Goal: Task Accomplishment & Management: Manage account settings

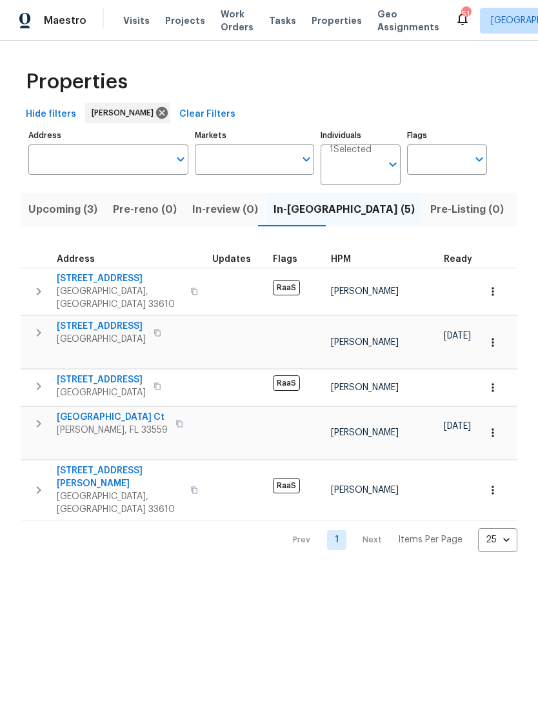
click at [82, 207] on span "Upcoming (3)" at bounding box center [62, 210] width 69 height 18
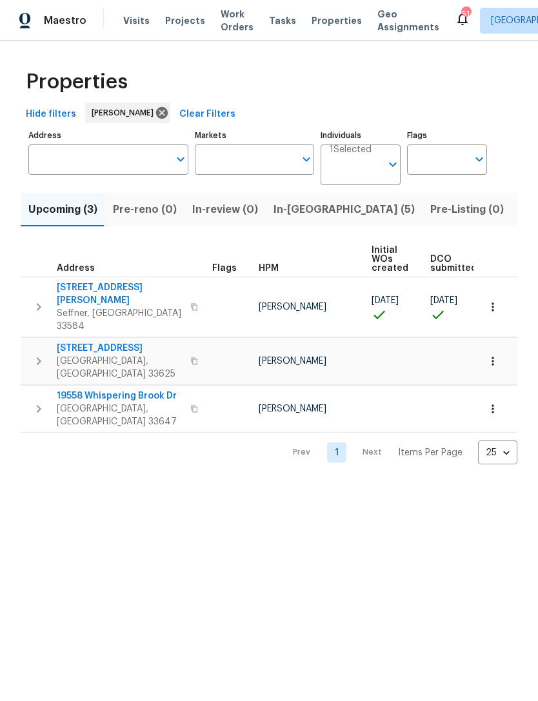
click at [116, 292] on span "[STREET_ADDRESS][PERSON_NAME]" at bounding box center [120, 294] width 126 height 26
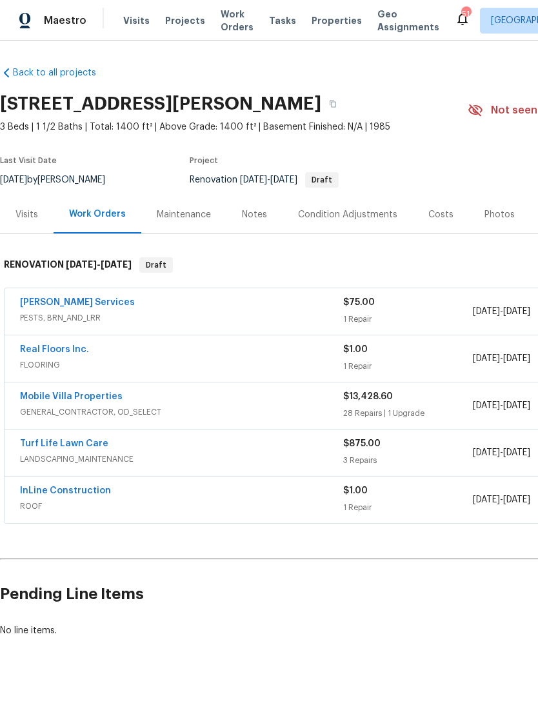
click at [112, 392] on link "Mobile Villa Properties" at bounding box center [71, 396] width 103 height 9
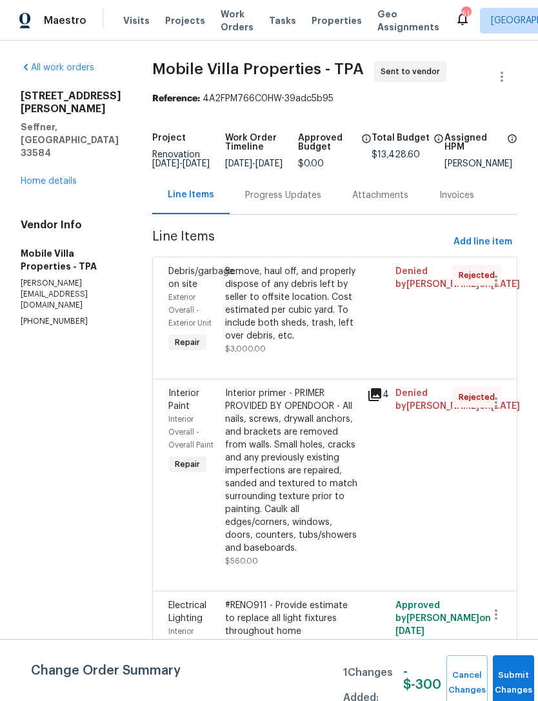
click at [268, 306] on div "Remove, haul off, and properly dispose of any debris left by seller to offsite …" at bounding box center [292, 303] width 134 height 77
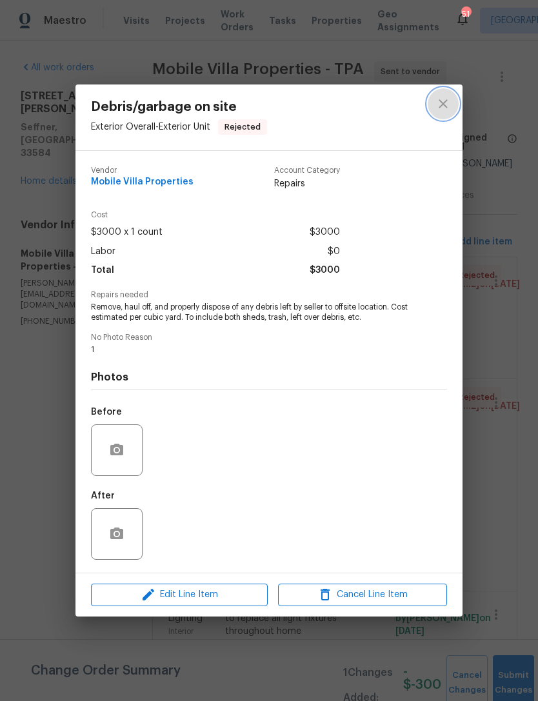
click at [446, 104] on icon "close" at bounding box center [442, 103] width 15 height 15
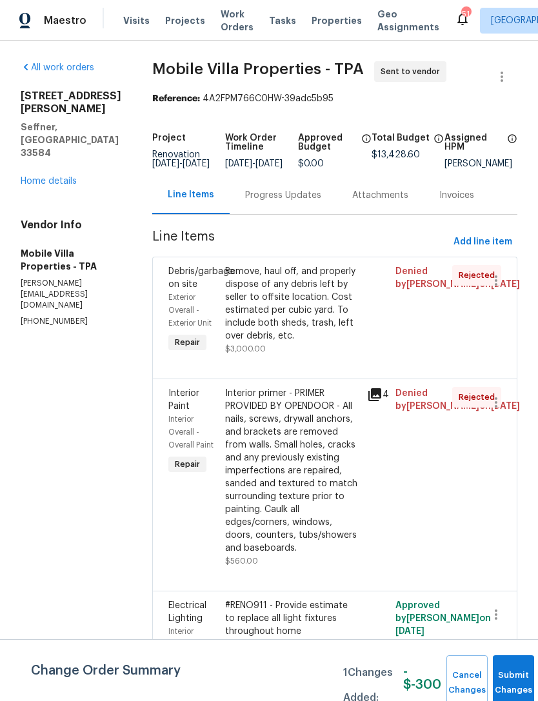
click at [44, 186] on link "Home details" at bounding box center [49, 181] width 56 height 9
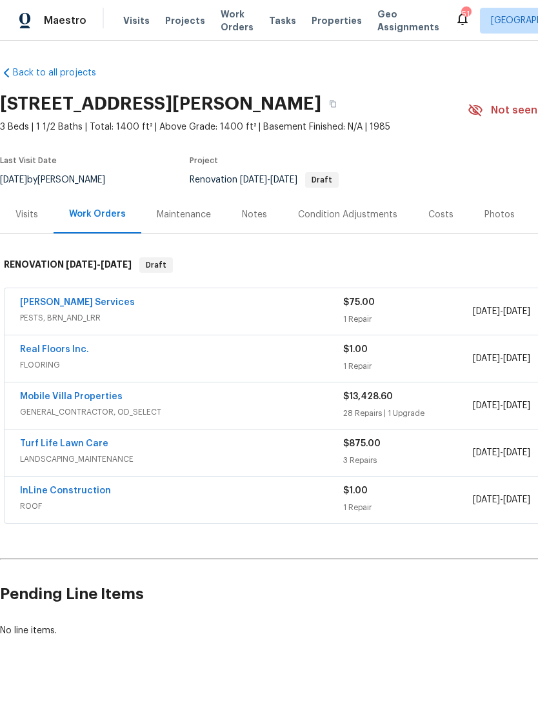
click at [90, 446] on link "Turf Life Lawn Care" at bounding box center [64, 443] width 88 height 9
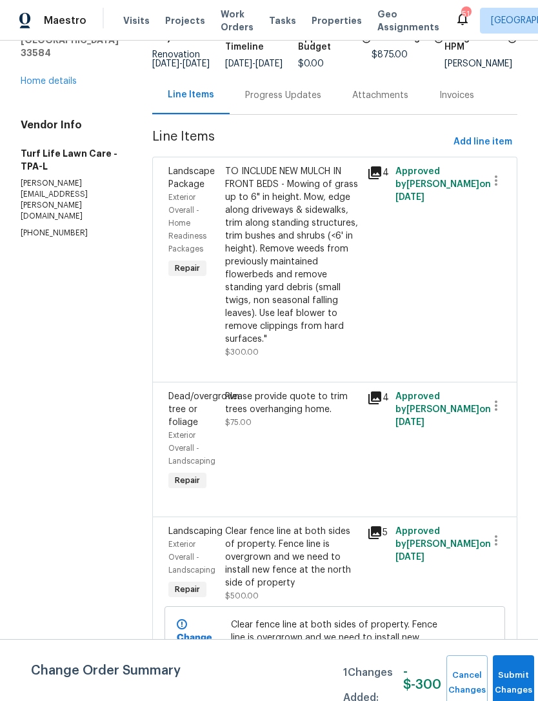
scroll to position [41, 0]
click at [511, 669] on button "Submit Changes" at bounding box center [513, 682] width 41 height 55
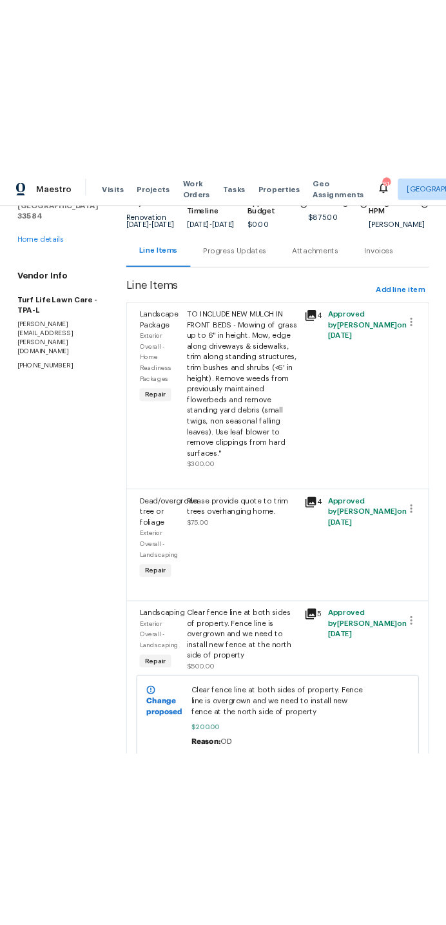
scroll to position [0, 0]
